Goal: Find specific page/section: Find specific page/section

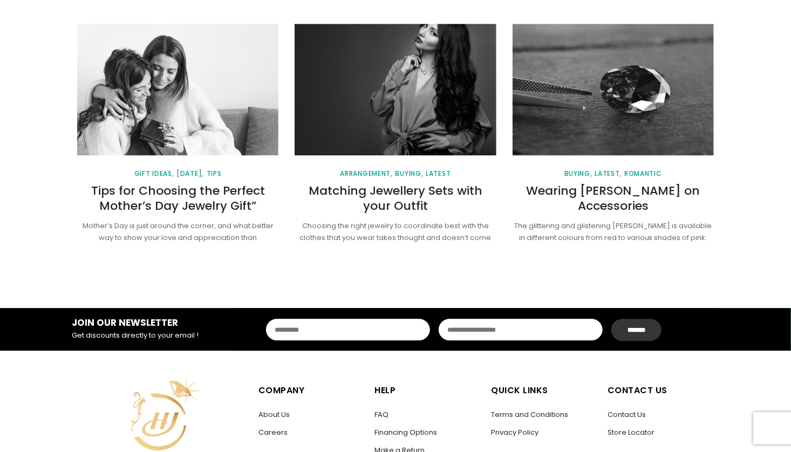
scroll to position [1402, 0]
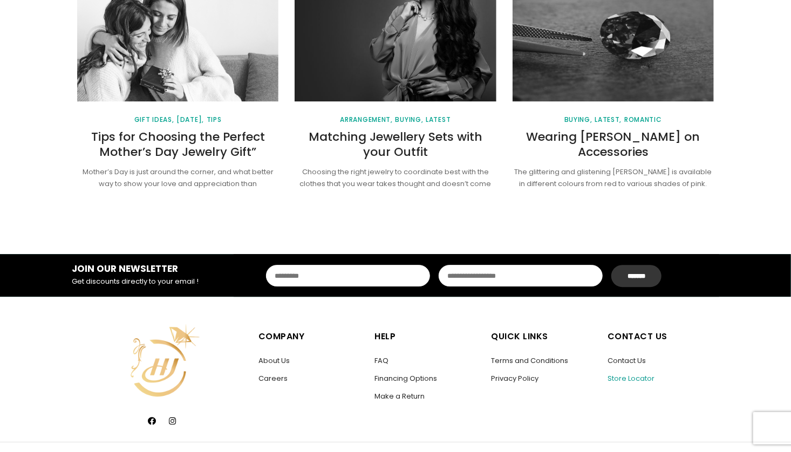
click at [621, 375] on link "Store Locator" at bounding box center [630, 378] width 47 height 10
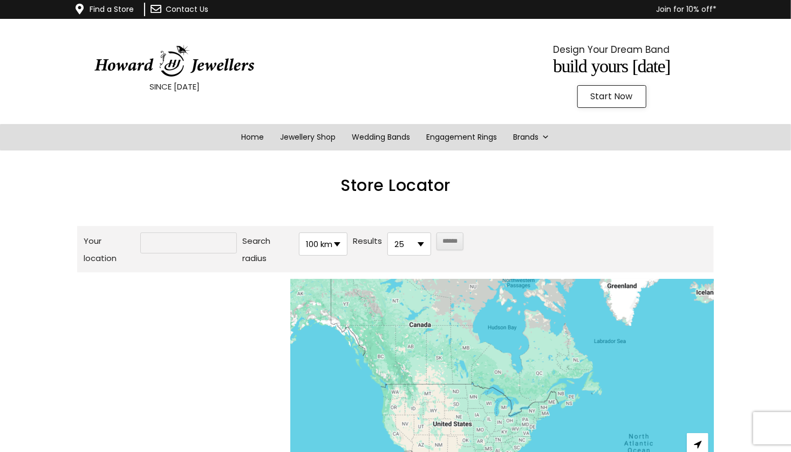
click at [161, 249] on input "Your location" at bounding box center [188, 242] width 97 height 21
type input "*******"
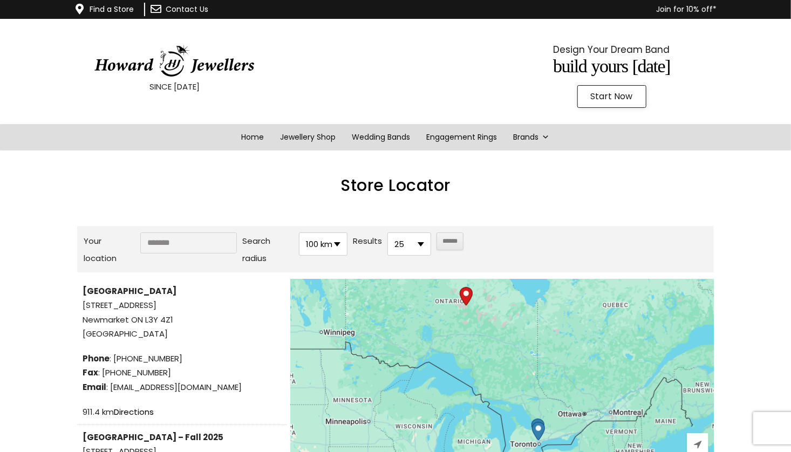
click at [10, 305] on div "Skip to content Howard Jewellers Find a Store Contact Us Join for 10% off* SINC…" at bounding box center [395, 403] width 791 height 806
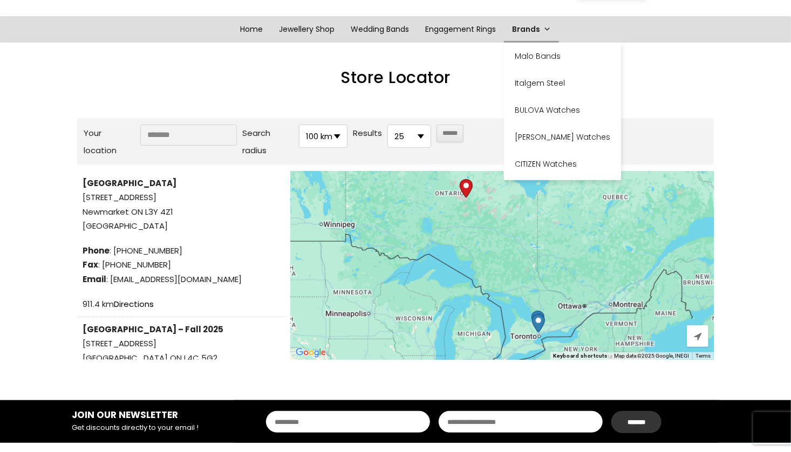
drag, startPoint x: 522, startPoint y: 33, endPoint x: 522, endPoint y: 39, distance: 6.5
click at [522, 35] on link "Brands" at bounding box center [531, 29] width 55 height 26
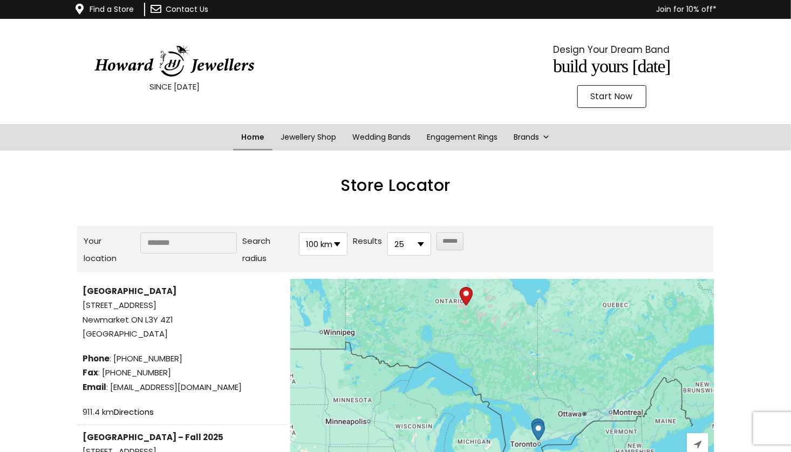
click at [248, 128] on link "Home" at bounding box center [252, 137] width 39 height 26
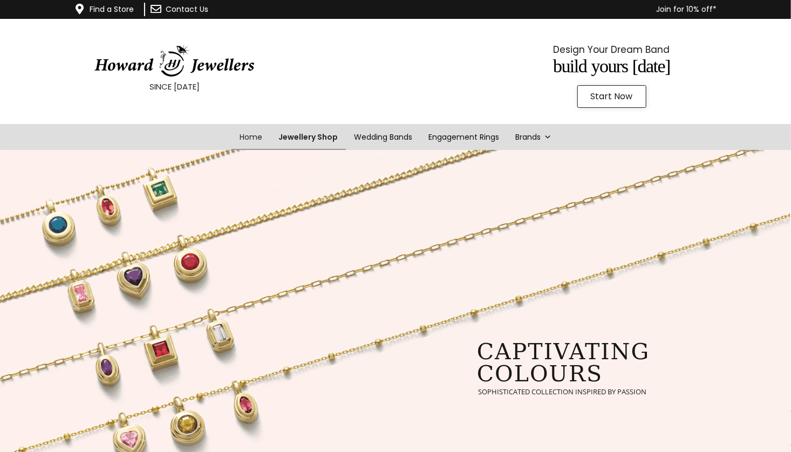
click at [309, 140] on link "Jewellery Shop" at bounding box center [308, 137] width 76 height 26
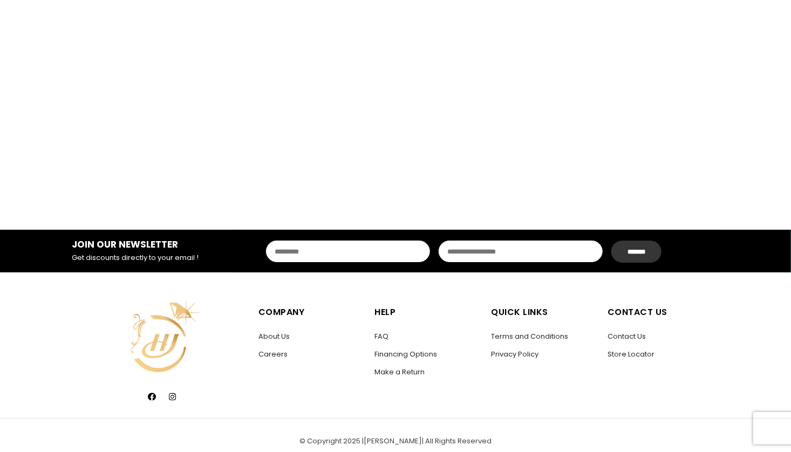
scroll to position [1976, 0]
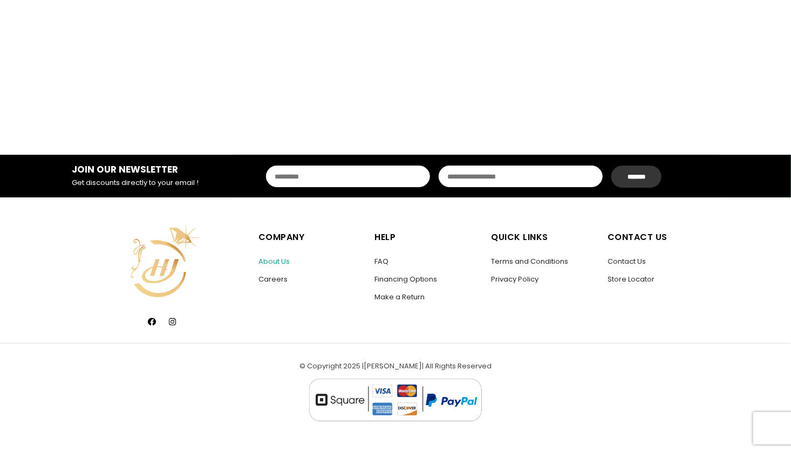
click at [263, 257] on link "About Us" at bounding box center [273, 261] width 31 height 10
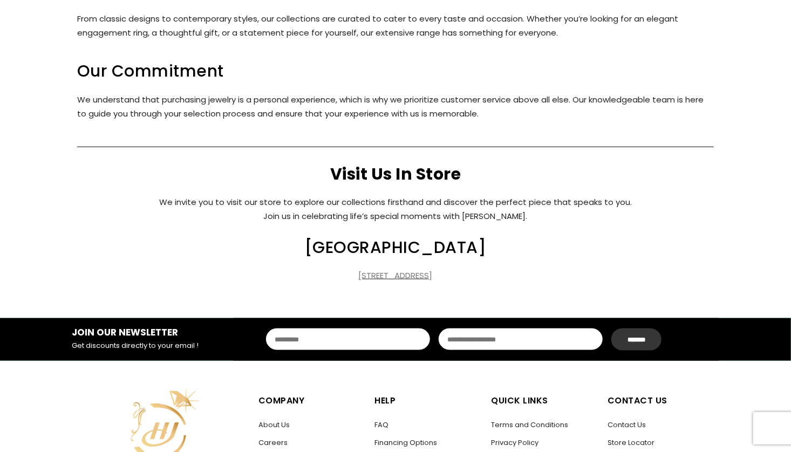
scroll to position [658, 0]
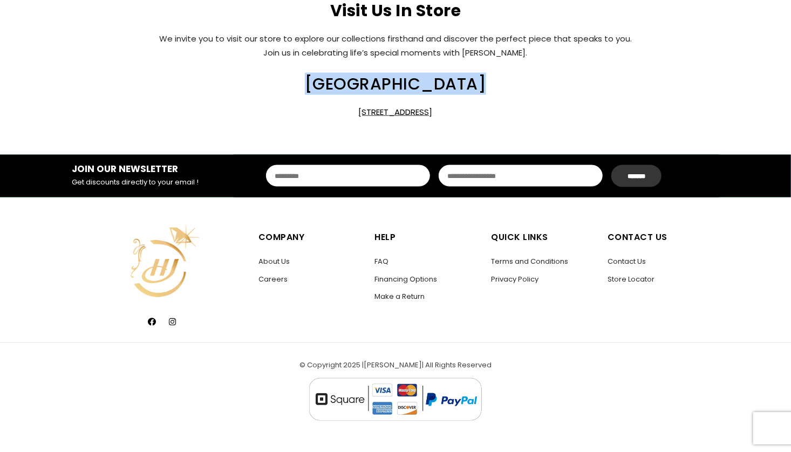
drag, startPoint x: 308, startPoint y: 78, endPoint x: 496, endPoint y: 89, distance: 188.5
click at [496, 89] on h2 "[GEOGRAPHIC_DATA]" at bounding box center [395, 84] width 636 height 16
copy h2 "[GEOGRAPHIC_DATA]"
